Goal: Information Seeking & Learning: Learn about a topic

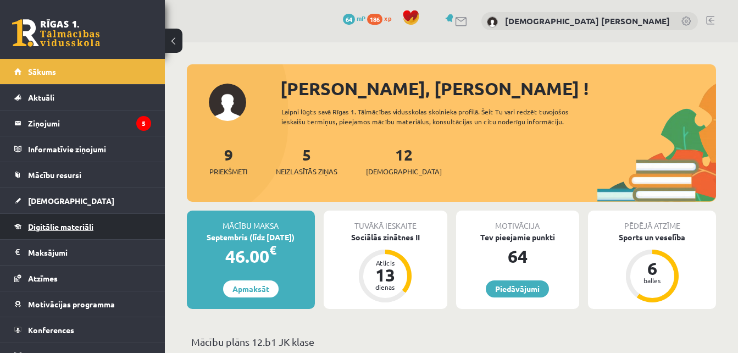
click at [65, 219] on link "Digitālie materiāli" at bounding box center [82, 226] width 137 height 25
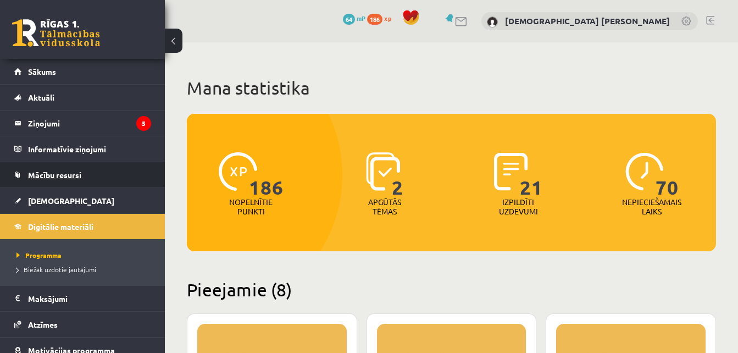
click at [80, 176] on span "Mācību resursi" at bounding box center [54, 175] width 53 height 10
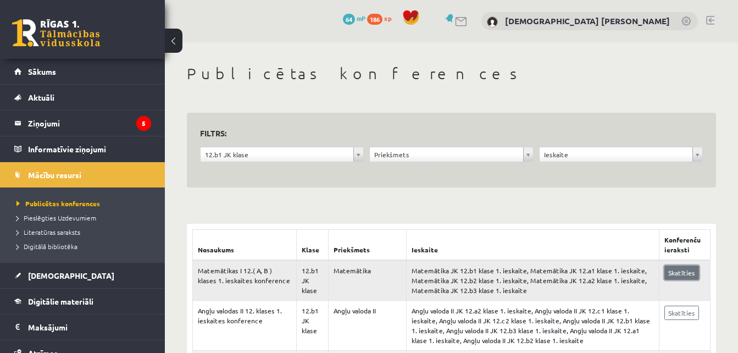
click at [681, 267] on link "Skatīties" at bounding box center [681, 272] width 35 height 14
